Goal: Transaction & Acquisition: Purchase product/service

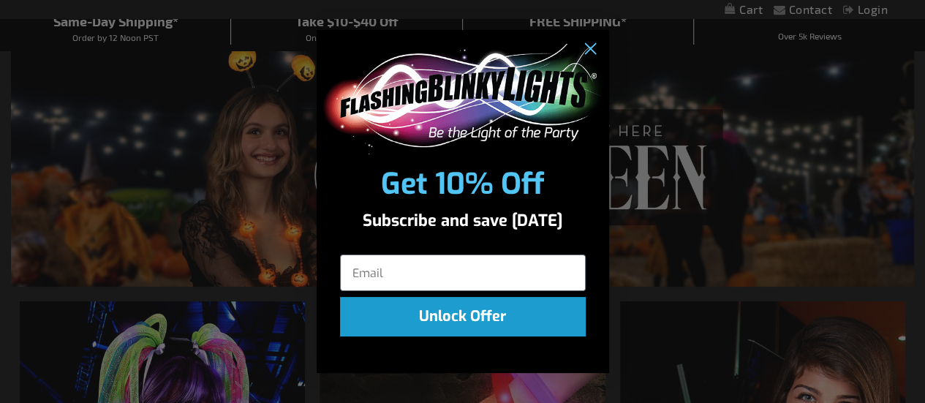
scroll to position [130, 0]
click at [586, 46] on icon "Close dialog" at bounding box center [589, 50] width 10 height 10
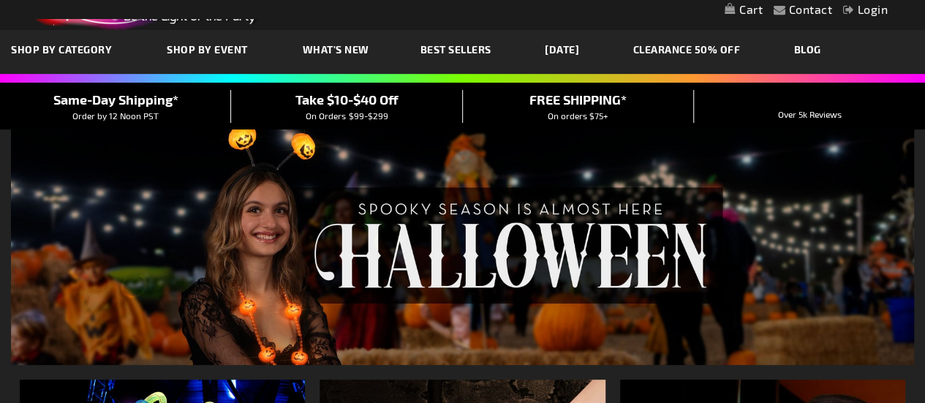
scroll to position [50, 0]
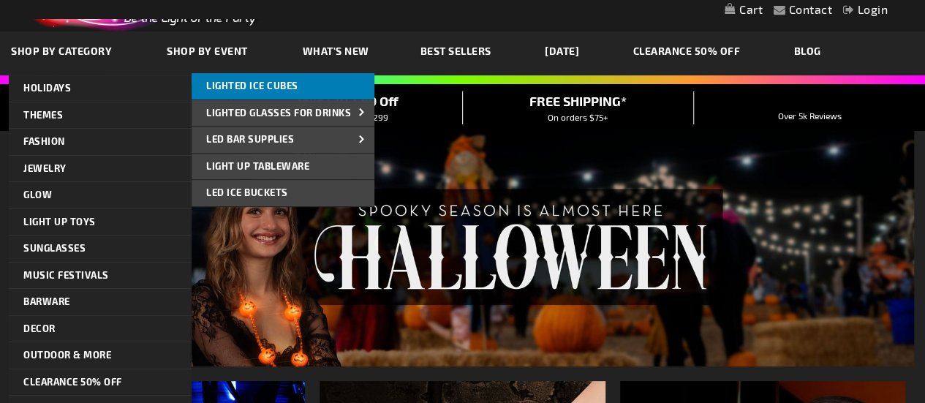
click at [238, 80] on span "Lighted Ice Cubes" at bounding box center [252, 86] width 92 height 12
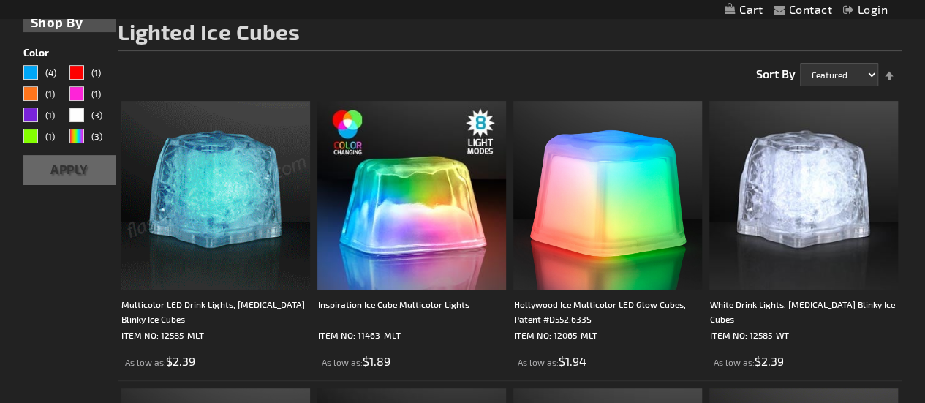
scroll to position [202, 0]
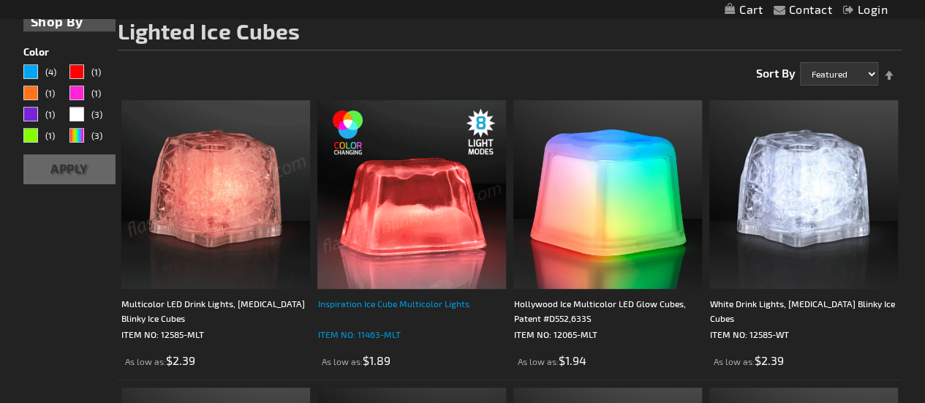
click at [433, 308] on div "Inspiration Ice Cube Multicolor Lights" at bounding box center [411, 310] width 189 height 29
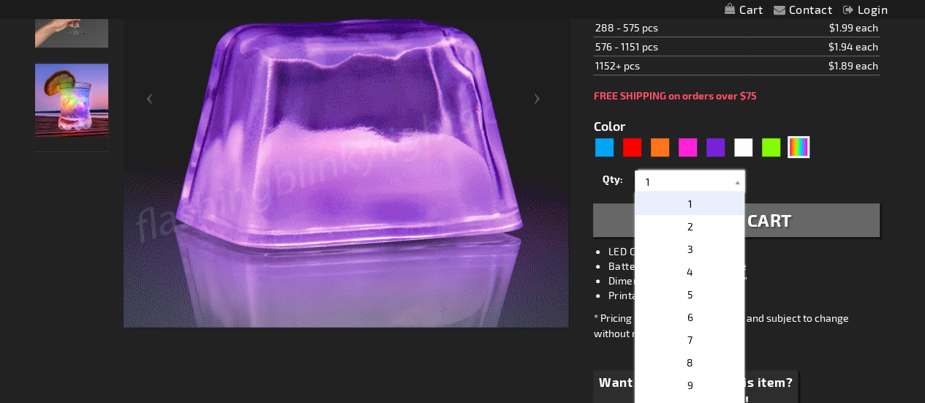
click at [670, 186] on input "1" at bounding box center [691, 181] width 106 height 22
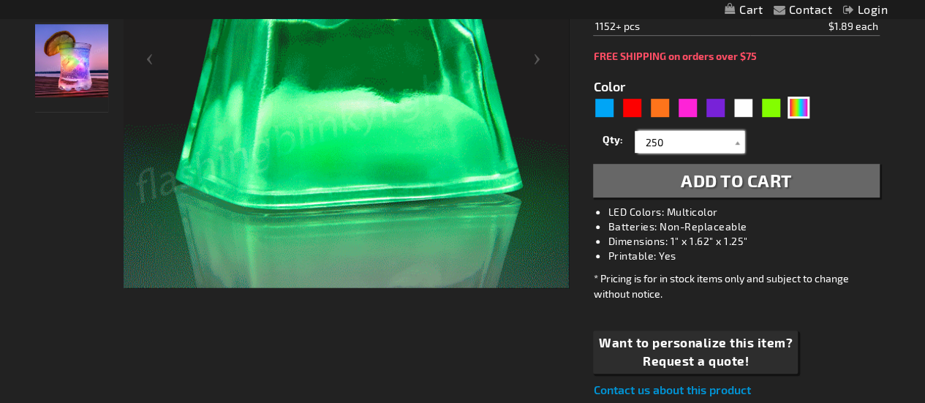
scroll to position [377, 0]
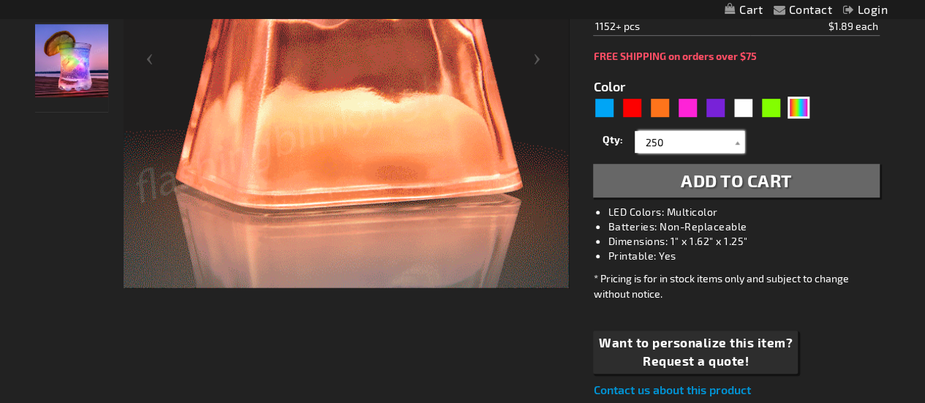
type input "250"
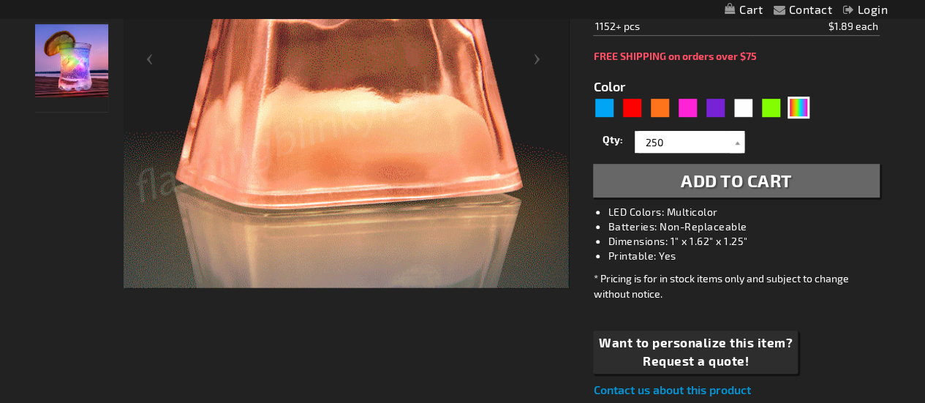
click at [684, 176] on span "Add to Cart" at bounding box center [736, 180] width 111 height 21
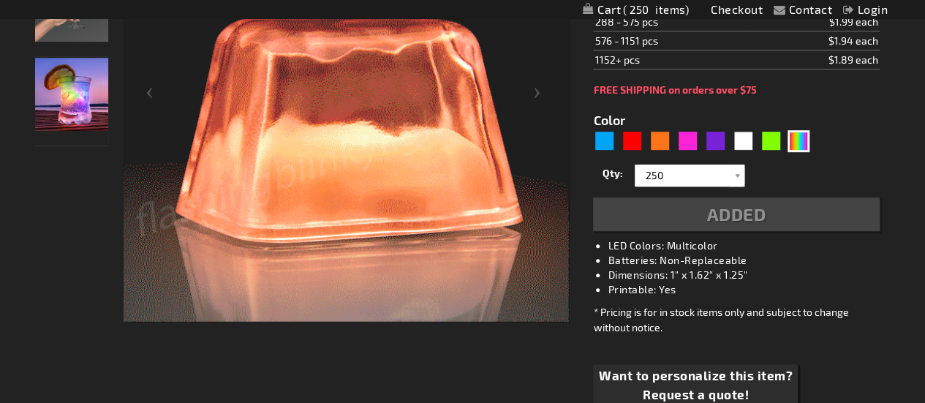
scroll to position [411, 0]
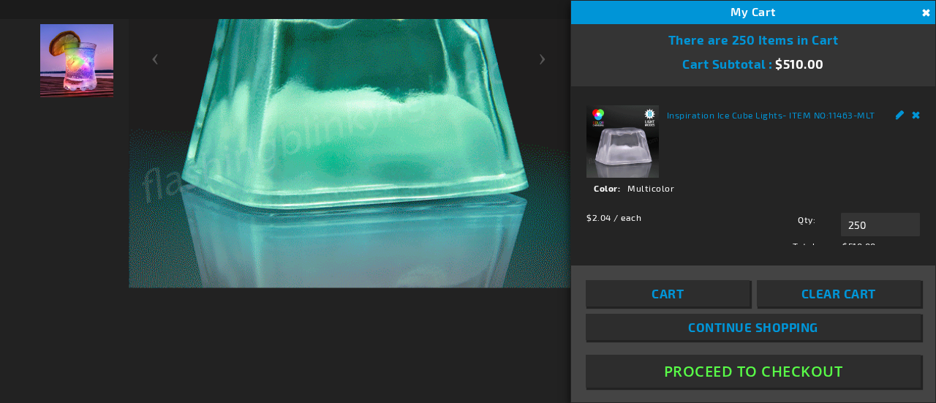
click at [735, 379] on button "Proceed To Checkout" at bounding box center [753, 371] width 335 height 33
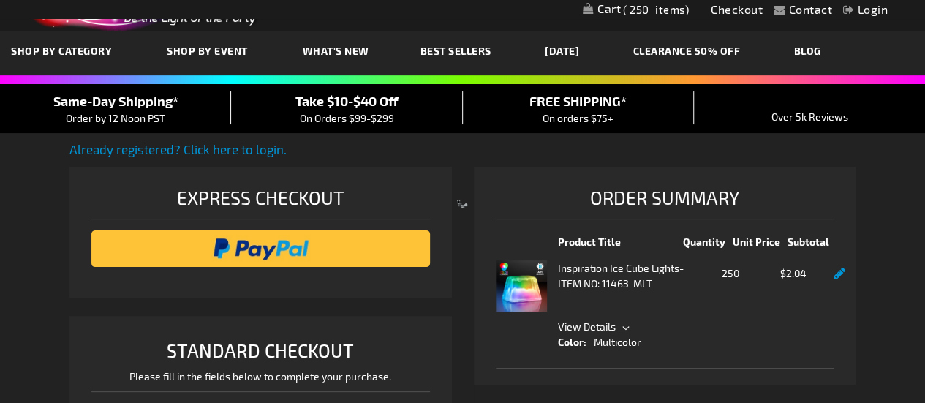
select select "US"
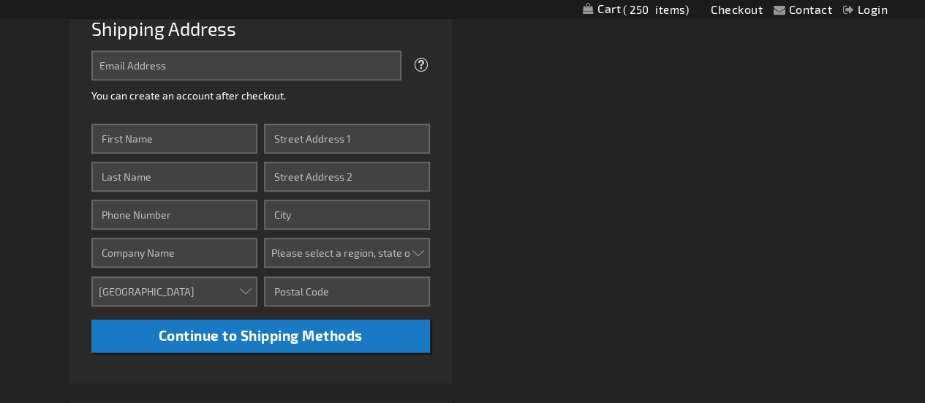
scroll to position [439, 0]
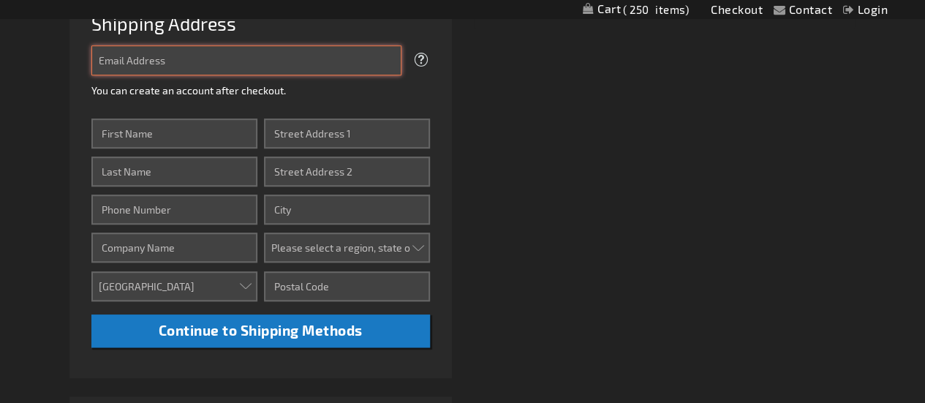
type input "salvador.calderon@margaritafactory.com"
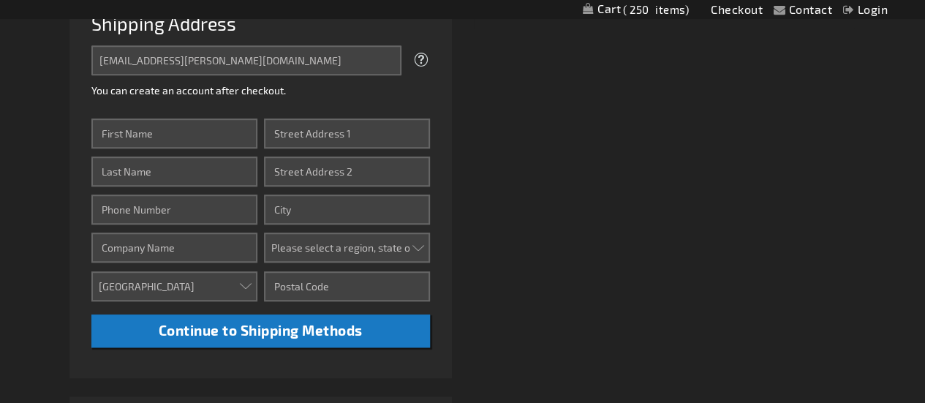
click at [238, 100] on fieldset "Email Address salvador.calderon@margaritafactory.com Tooltip We'll send your or…" at bounding box center [260, 74] width 339 height 58
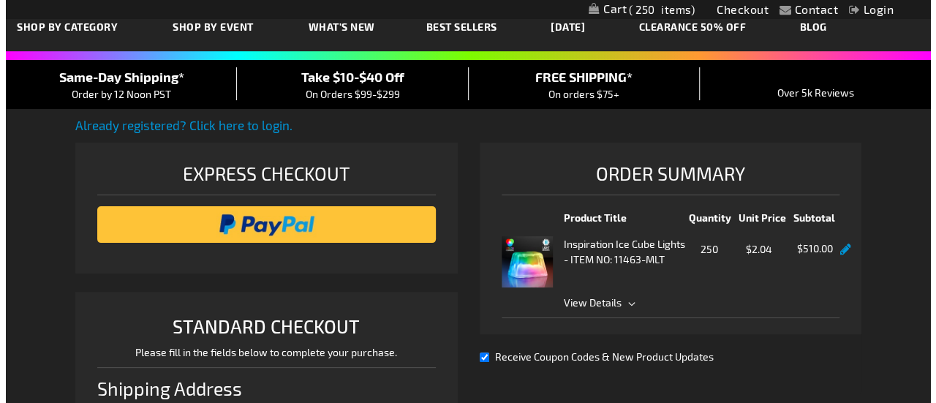
scroll to position [73, 0]
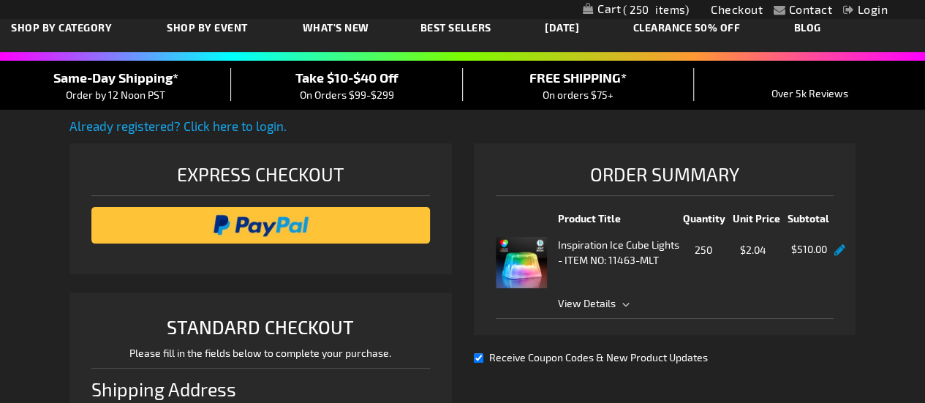
click at [232, 122] on link "Already registered? Click here to login." at bounding box center [177, 125] width 217 height 15
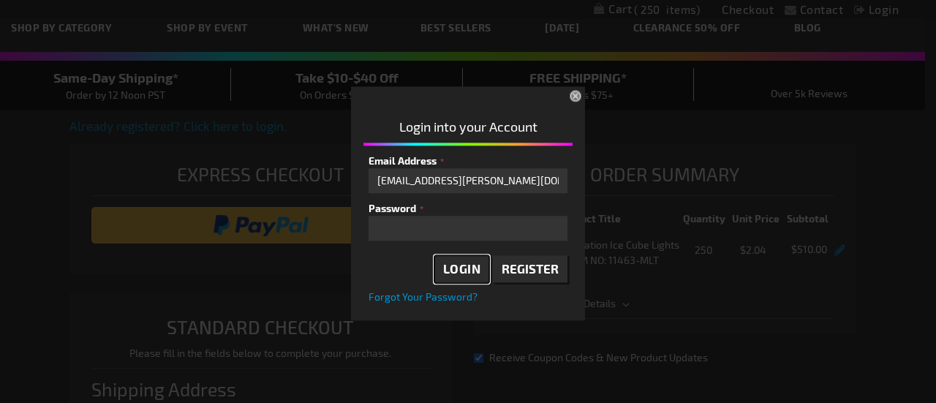
click at [461, 276] on span "Login" at bounding box center [462, 269] width 38 height 15
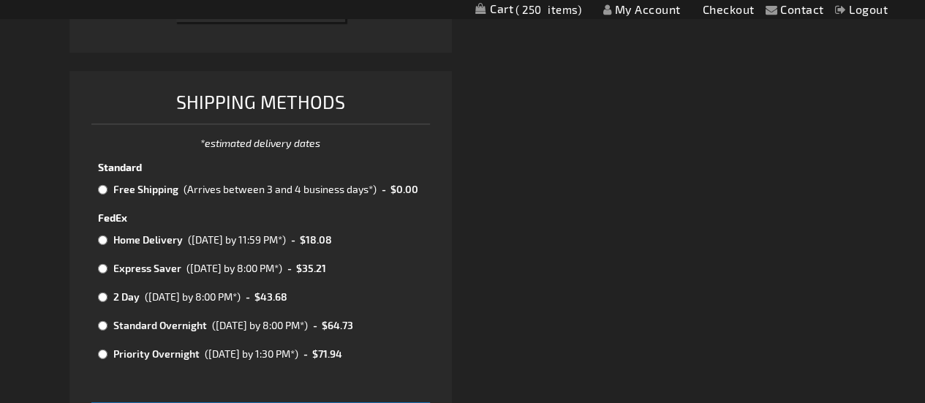
scroll to position [569, 0]
click at [228, 186] on div "(Arrives between 3 and 4 business days*)" at bounding box center [280, 188] width 193 height 15
radio input "true"
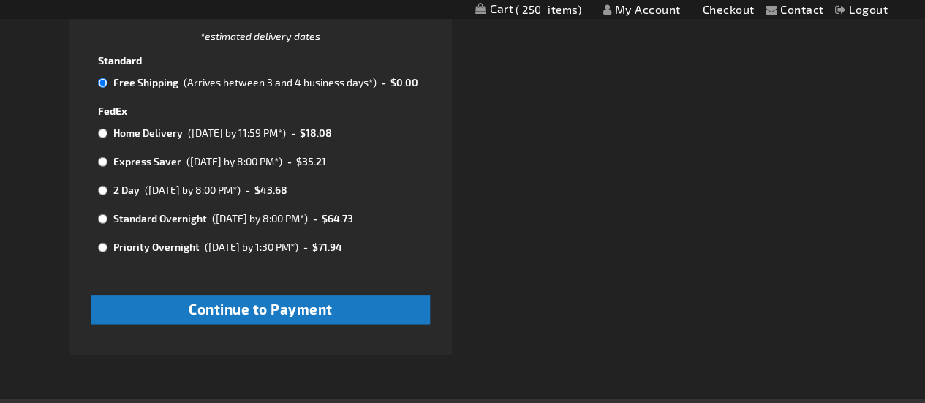
scroll to position [676, 0]
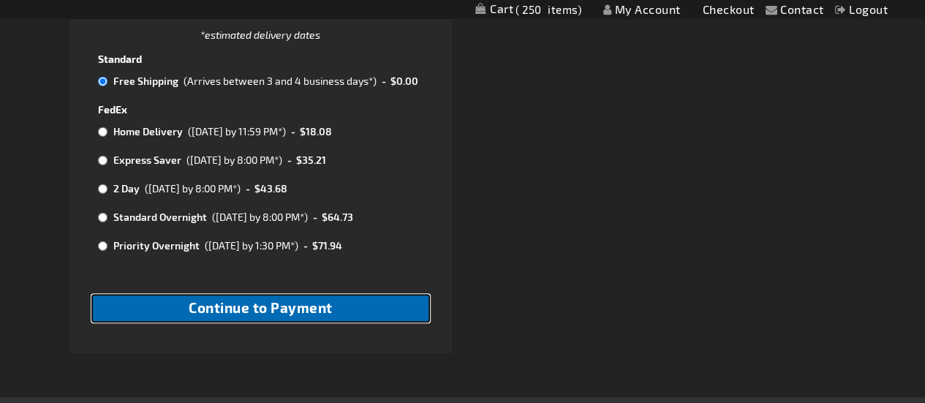
click at [299, 315] on button "Continue to Payment" at bounding box center [260, 308] width 339 height 29
checkbox input "true"
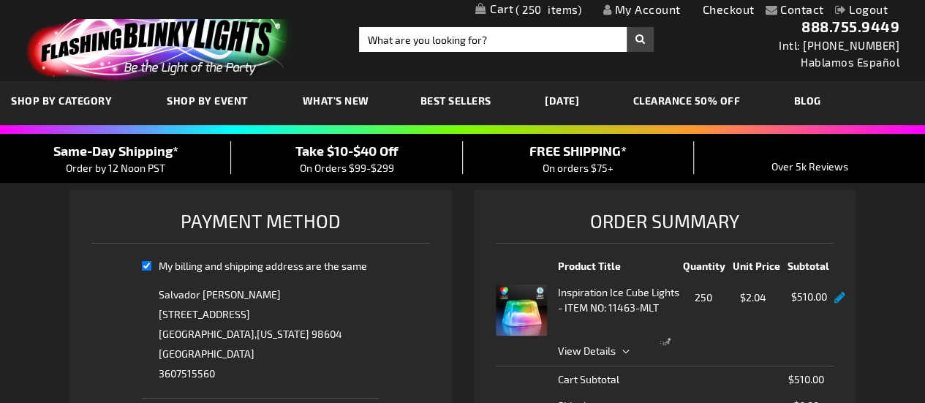
select select "6b545ddd515f4fcbfd5cf2a2e9d020e667a1f085"
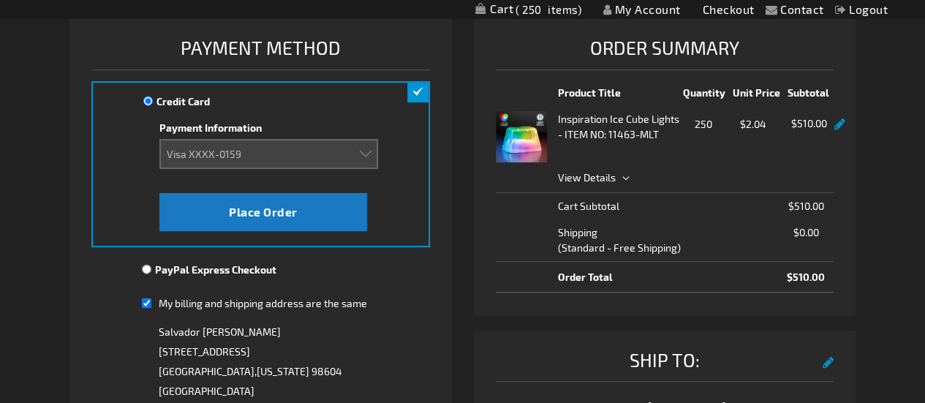
scroll to position [178, 0]
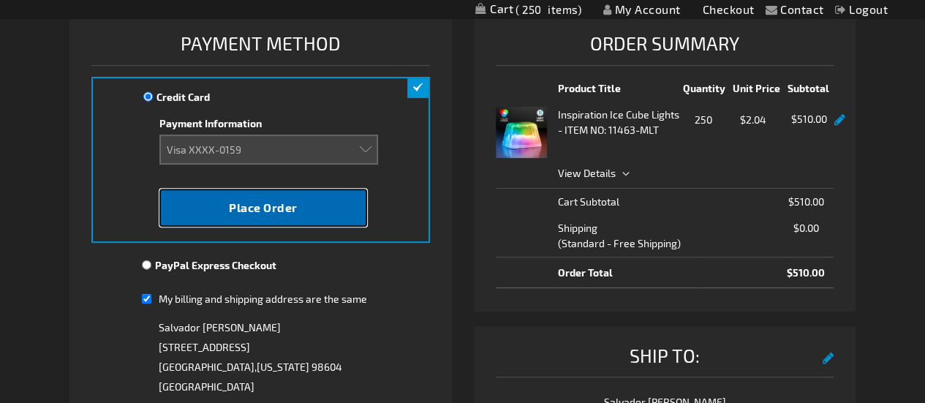
click at [317, 205] on button "Place Order" at bounding box center [263, 208] width 208 height 38
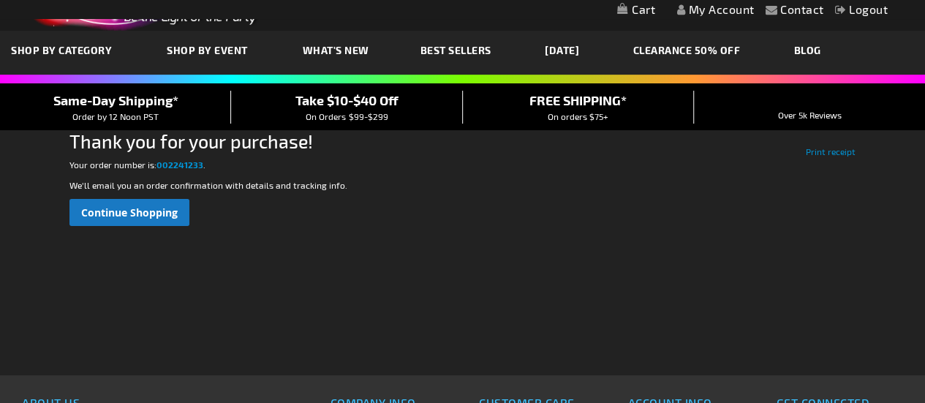
scroll to position [51, 0]
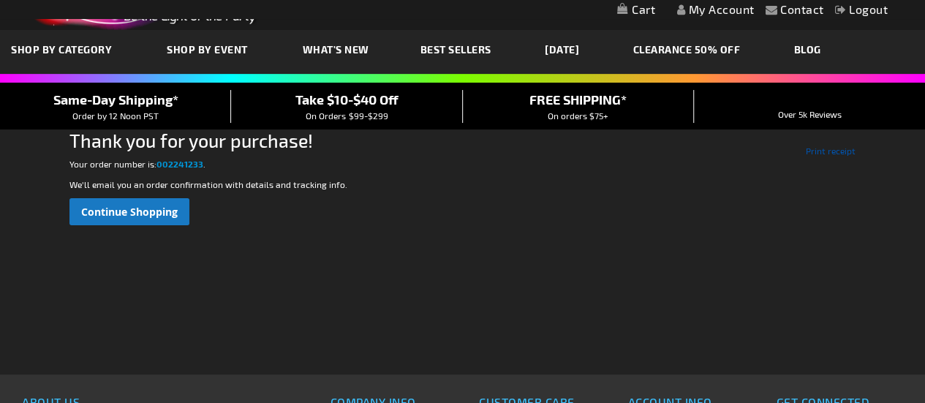
click at [834, 156] on link "Print receipt" at bounding box center [831, 150] width 50 height 13
